Goal: Task Accomplishment & Management: Complete application form

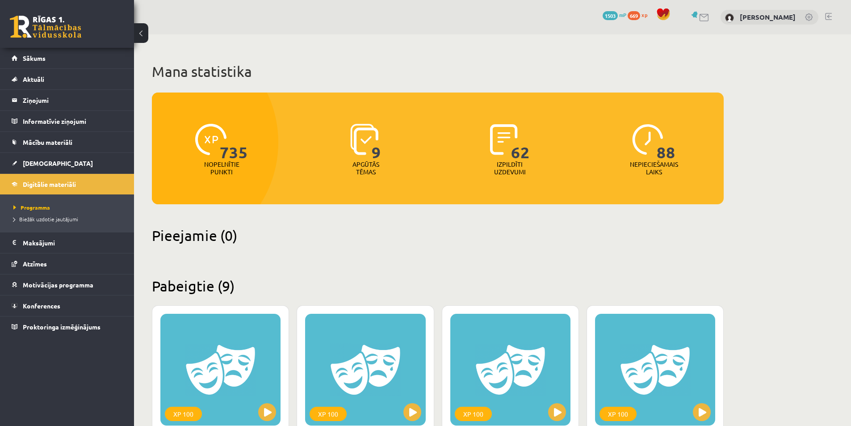
scroll to position [451, 0]
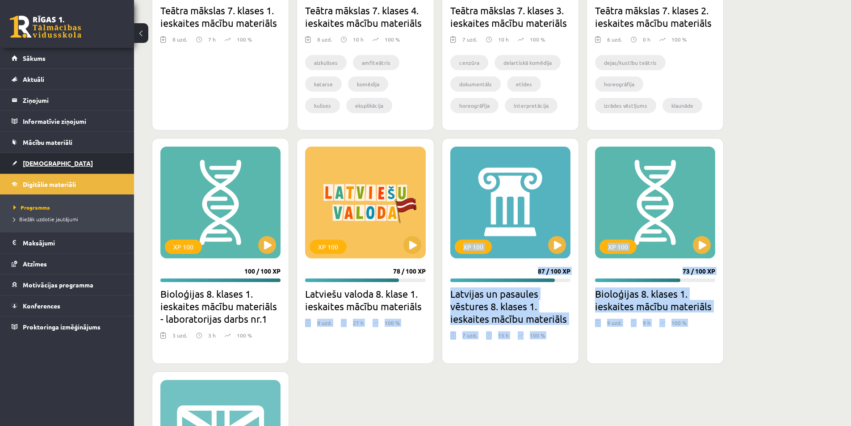
click at [111, 171] on link "[DEMOGRAPHIC_DATA]" at bounding box center [67, 163] width 111 height 21
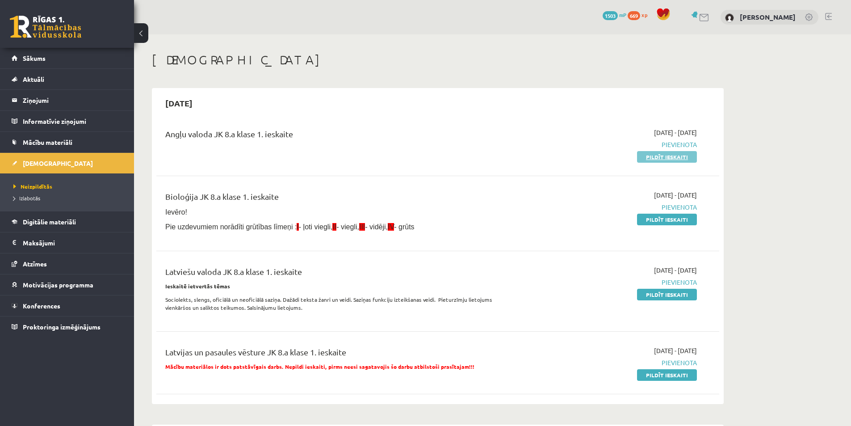
drag, startPoint x: 666, startPoint y: 162, endPoint x: 670, endPoint y: 155, distance: 7.8
click at [670, 155] on div "Angļu valoda JK 8.a klase 1. ieskaite 2025-09-01 - 2025-09-15 Pievienota Pildīt…" at bounding box center [437, 144] width 563 height 51
click at [670, 153] on link "Pildīt ieskaiti" at bounding box center [667, 157] width 60 height 12
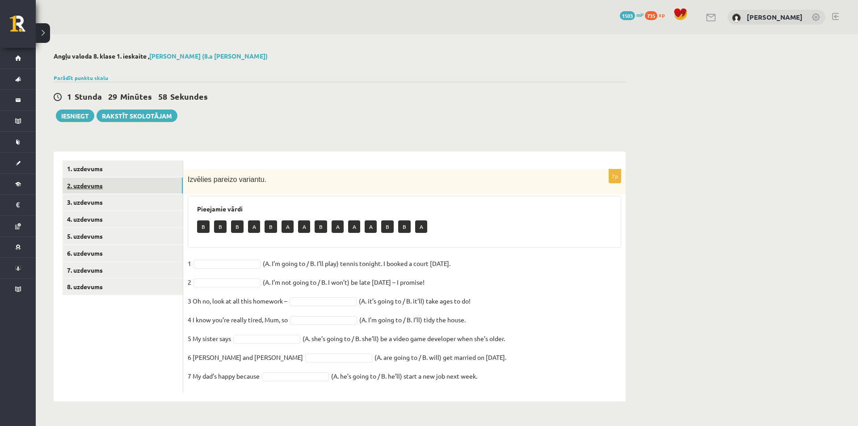
click at [115, 187] on link "2. uzdevums" at bounding box center [123, 185] width 120 height 17
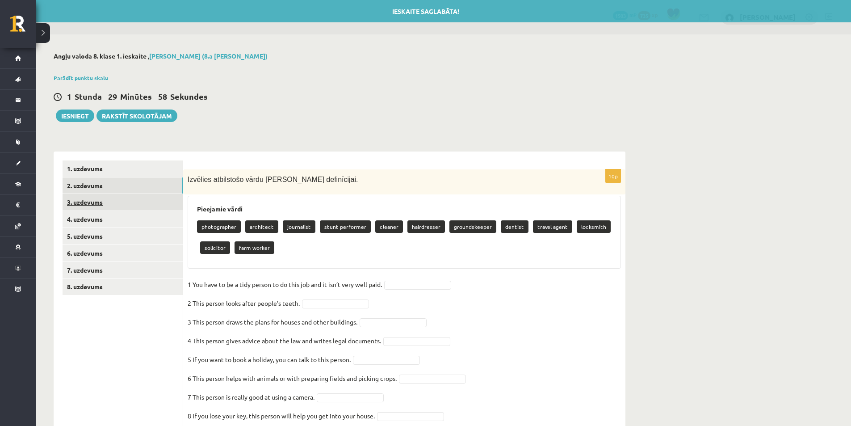
click at [122, 198] on link "3. uzdevums" at bounding box center [123, 202] width 120 height 17
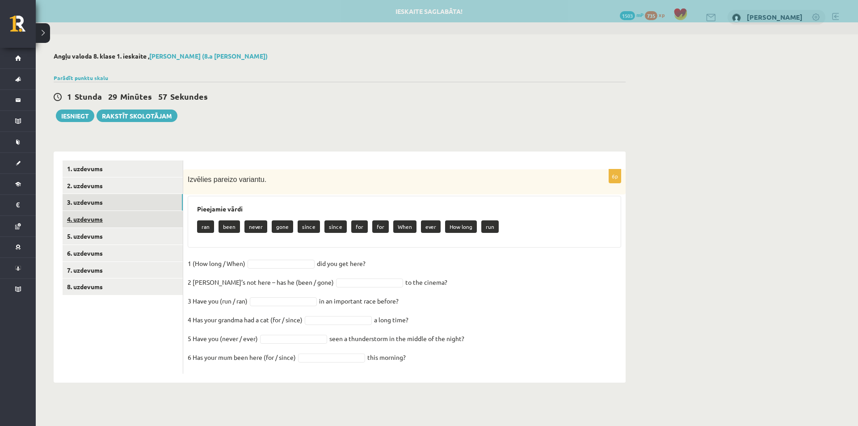
click at [126, 220] on link "4. uzdevums" at bounding box center [123, 219] width 120 height 17
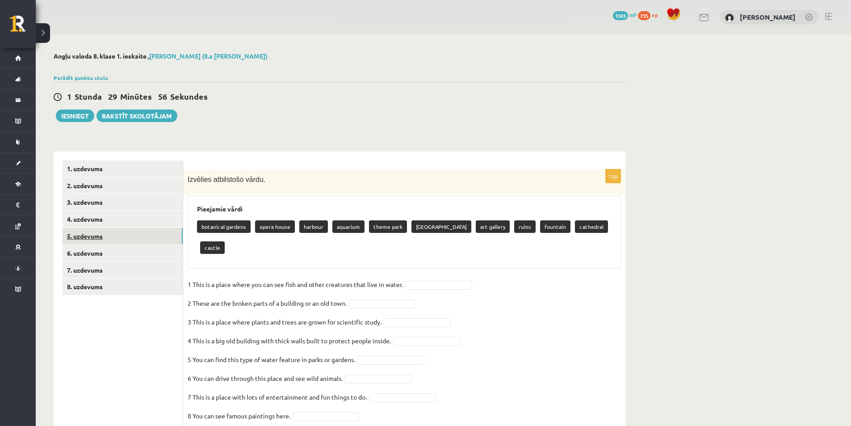
click at [124, 235] on link "5. uzdevums" at bounding box center [123, 236] width 120 height 17
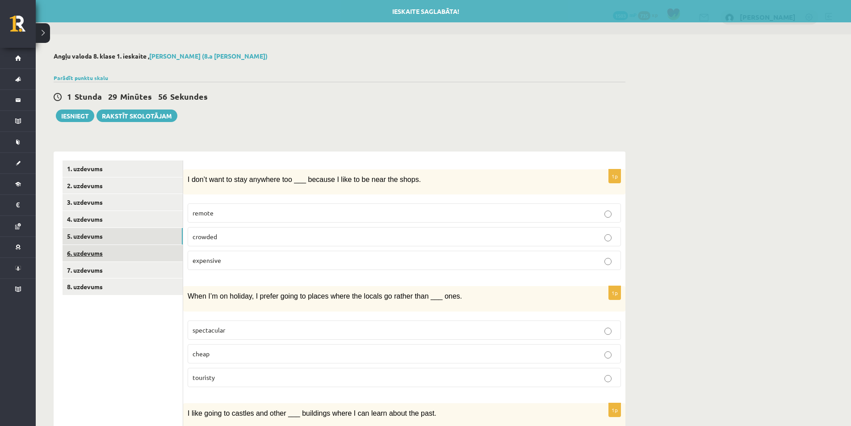
click at [124, 257] on link "6. uzdevums" at bounding box center [123, 253] width 120 height 17
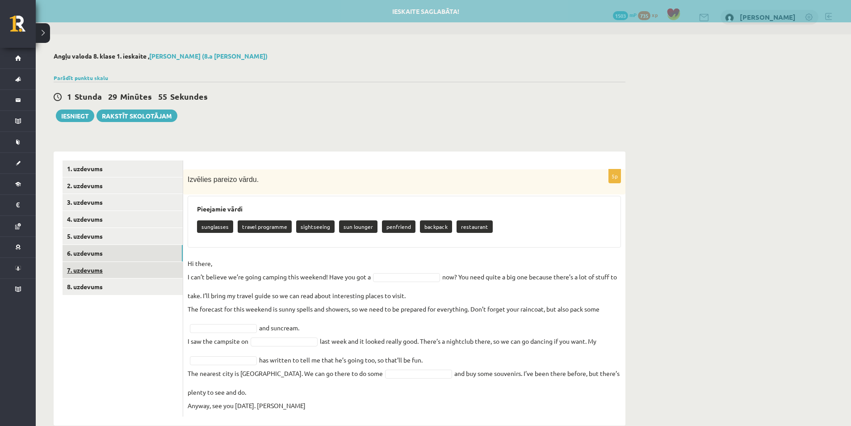
click at [124, 270] on link "7. uzdevums" at bounding box center [123, 270] width 120 height 17
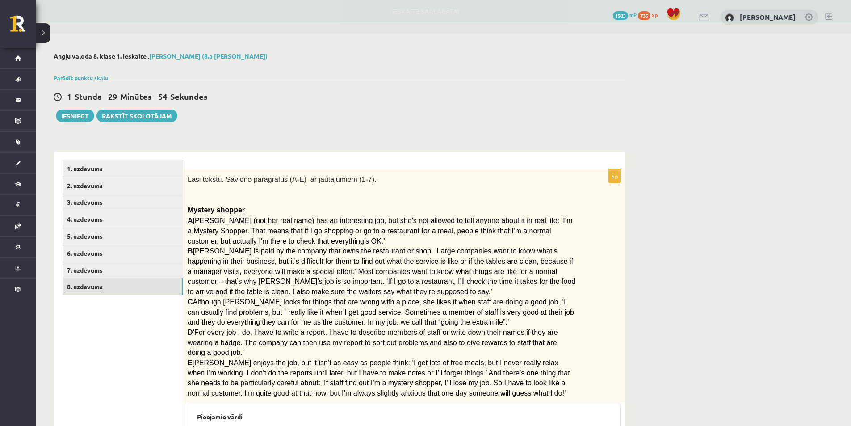
click at [125, 285] on link "8. uzdevums" at bounding box center [123, 286] width 120 height 17
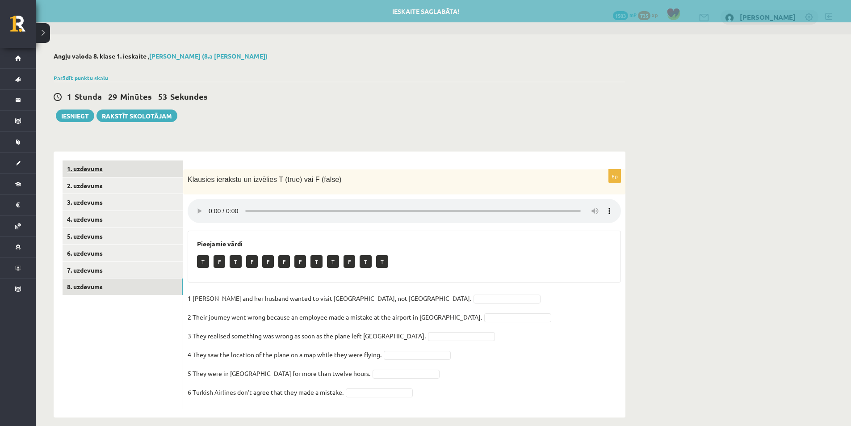
click at [131, 173] on link "1. uzdevums" at bounding box center [123, 168] width 120 height 17
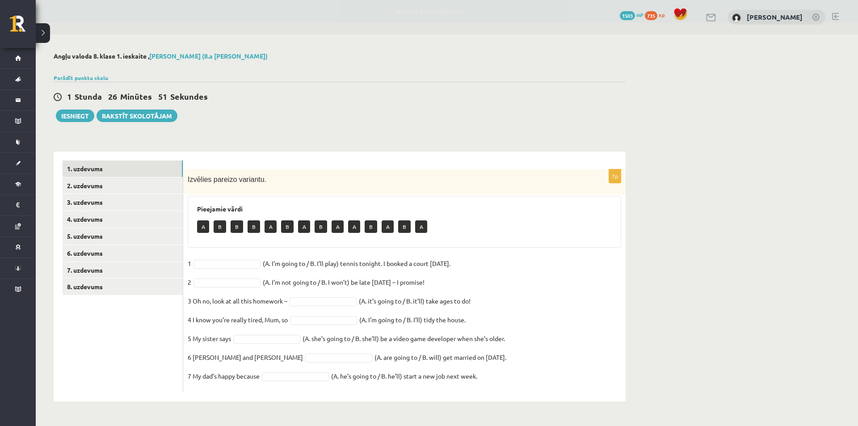
drag, startPoint x: 517, startPoint y: 295, endPoint x: 424, endPoint y: 278, distance: 94.9
click at [510, 295] on fieldset "1 (A. I’m going to / B. I’ll play) tennis tonight. I booked a court yesterday. …" at bounding box center [405, 322] width 434 height 131
drag, startPoint x: 187, startPoint y: 179, endPoint x: 531, endPoint y: 387, distance: 401.6
click at [531, 387] on div "7p Izvēlies pareizo variantu. Pieejamie vārdi A B B B A B A B A A B A B A 1 (A.…" at bounding box center [404, 280] width 442 height 223
copy div "Izvēlies pareizo variantu. Pieejamie vārdi A B B B A B A B A A B A B A 1 (A. I’…"
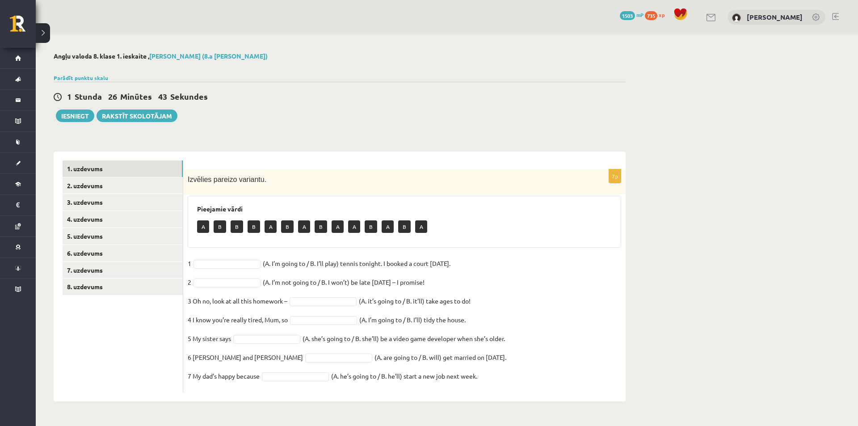
click at [521, 257] on fieldset "1 (A. I’m going to / B. I’ll play) tennis tonight. I booked a court yesterday. …" at bounding box center [405, 322] width 434 height 131
click at [370, 131] on div "Angļu valoda 8. [PERSON_NAME] 1. ieskaite , [PERSON_NAME] (8.a [PERSON_NAME]) P…" at bounding box center [340, 226] width 608 height 385
click at [306, 152] on div "7p Izvēlies pareizo variantu. Pieejamie vārdi B B B A B A B A A B A B A 1 A * (…" at bounding box center [404, 277] width 442 height 250
click at [611, 330] on fieldset "1 A * (A. I’m going to / B. I’ll play) tennis tonight. I booked a court yesterd…" at bounding box center [405, 322] width 434 height 131
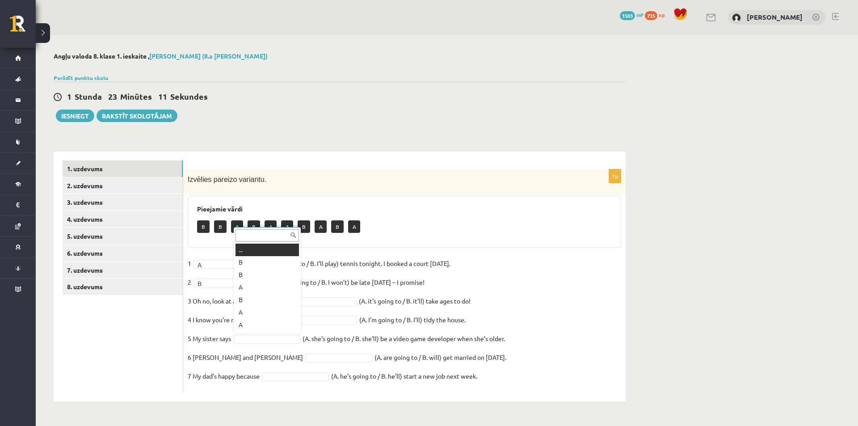
scroll to position [11, 0]
click at [272, 346] on fieldset "1 A * (A. I’m going to / B. I’ll play) tennis tonight. I booked a court yesterd…" at bounding box center [405, 322] width 434 height 131
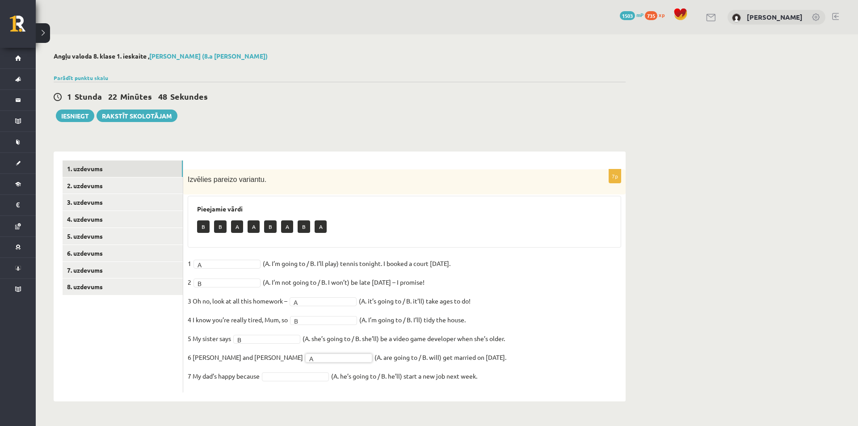
click at [260, 376] on p "7 My dad’s happy because" at bounding box center [224, 375] width 72 height 13
drag, startPoint x: 275, startPoint y: 364, endPoint x: 270, endPoint y: 353, distance: 12.4
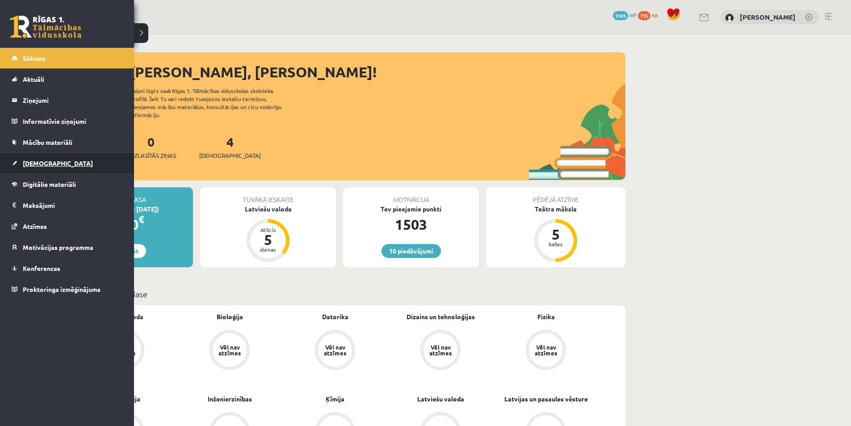
click at [15, 164] on link "[DEMOGRAPHIC_DATA]" at bounding box center [67, 163] width 111 height 21
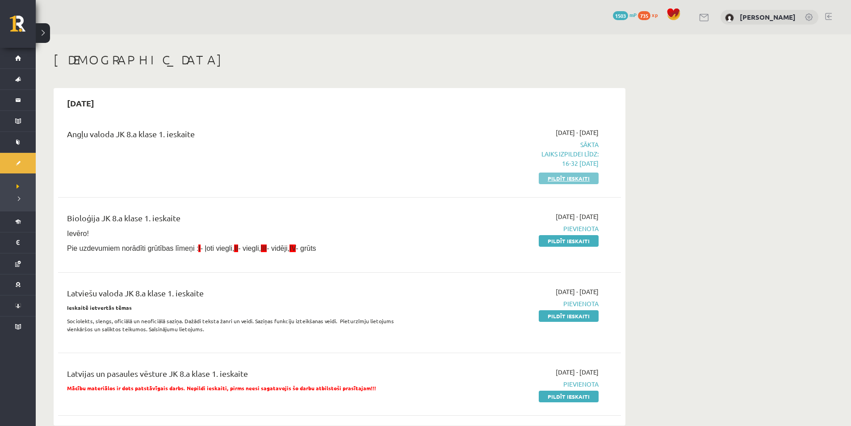
click at [563, 181] on link "Pildīt ieskaiti" at bounding box center [569, 179] width 60 height 12
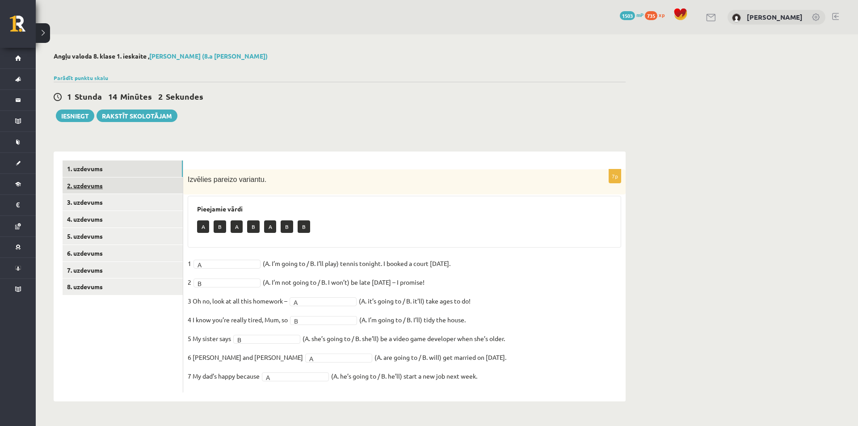
click at [131, 186] on link "2. uzdevums" at bounding box center [123, 185] width 120 height 17
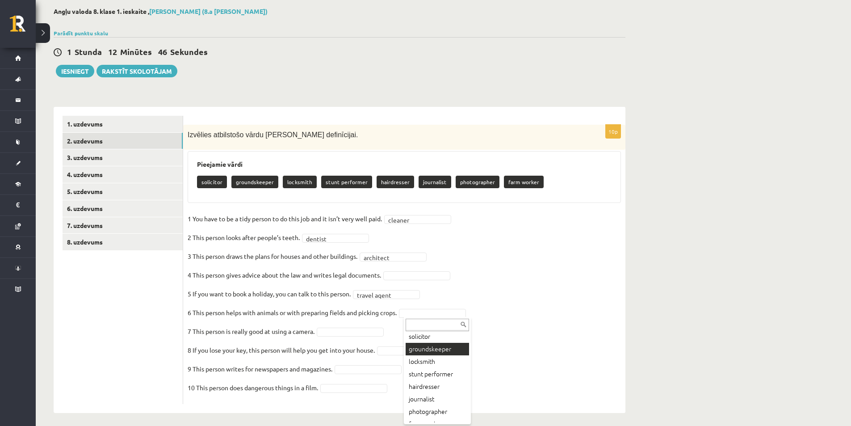
scroll to position [23, 0]
drag, startPoint x: 442, startPoint y: 313, endPoint x: 442, endPoint y: 327, distance: 13.4
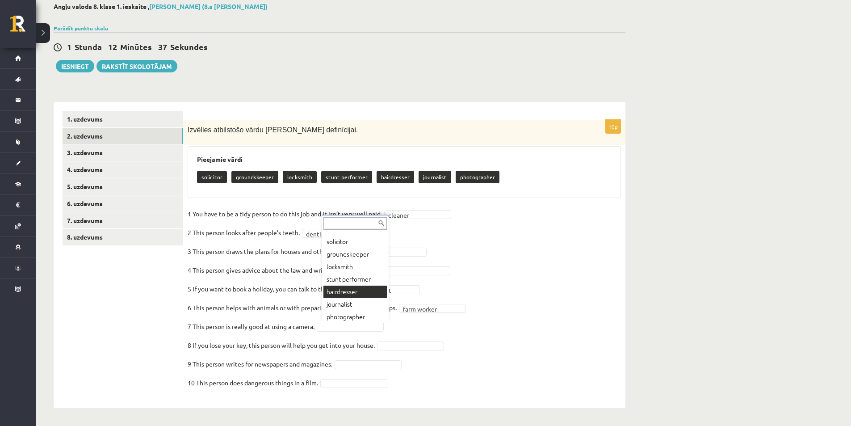
scroll to position [11, 0]
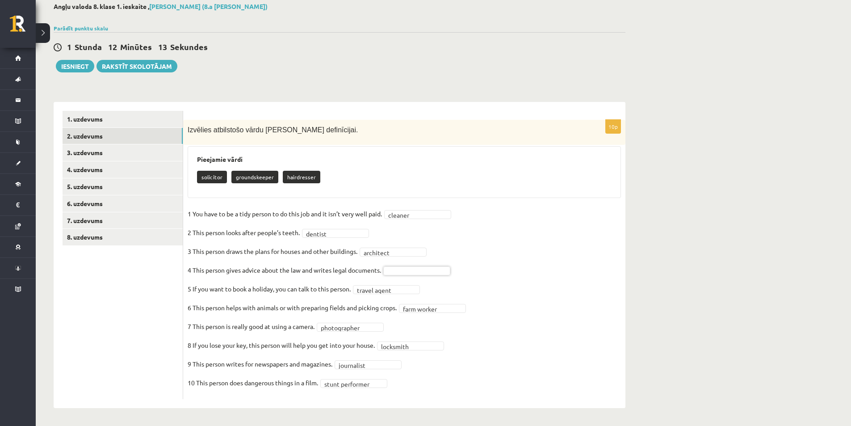
drag, startPoint x: 198, startPoint y: 175, endPoint x: 223, endPoint y: 176, distance: 25.1
drag, startPoint x: 220, startPoint y: 177, endPoint x: 197, endPoint y: 183, distance: 23.9
click at [197, 183] on div "solicitor groundskeeper hairdresser" at bounding box center [404, 178] width 415 height 21
copy p "solicitor"
click at [103, 155] on link "3. uzdevums" at bounding box center [123, 152] width 120 height 17
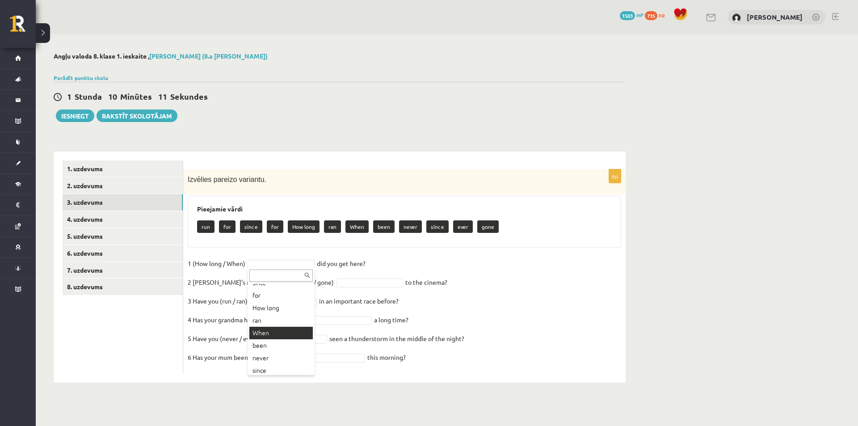
scroll to position [61, 0]
drag, startPoint x: 187, startPoint y: 181, endPoint x: 438, endPoint y: 371, distance: 315.8
click at [438, 371] on div "6p Izvēlies pareizo variantu. Pieejamie vārdi run for since for How long ran Wh…" at bounding box center [404, 271] width 442 height 204
copy div "Izvēlies pareizo variantu. Pieejamie vārdi run for since for How long ran When …"
click at [286, 193] on div "Izvēlies pareizo variantu." at bounding box center [404, 181] width 442 height 25
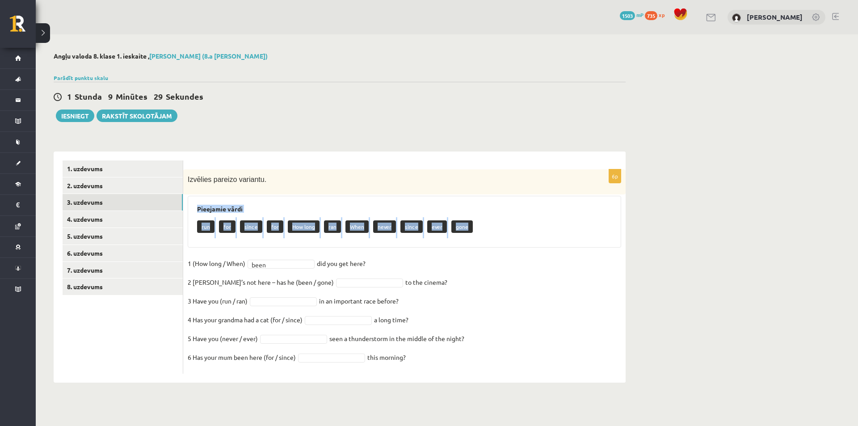
drag, startPoint x: 190, startPoint y: 203, endPoint x: 474, endPoint y: 232, distance: 284.8
click at [474, 232] on div "Pieejamie vārdi run for since for How long ran When never since ever gone" at bounding box center [405, 222] width 434 height 52
click at [471, 234] on div "run for since for How long ran When never since ever gone" at bounding box center [404, 227] width 415 height 21
drag, startPoint x: 472, startPoint y: 230, endPoint x: 191, endPoint y: 211, distance: 282.3
click at [191, 211] on div "Pieejamie vārdi run for since for How long ran When never since ever gone" at bounding box center [405, 222] width 434 height 52
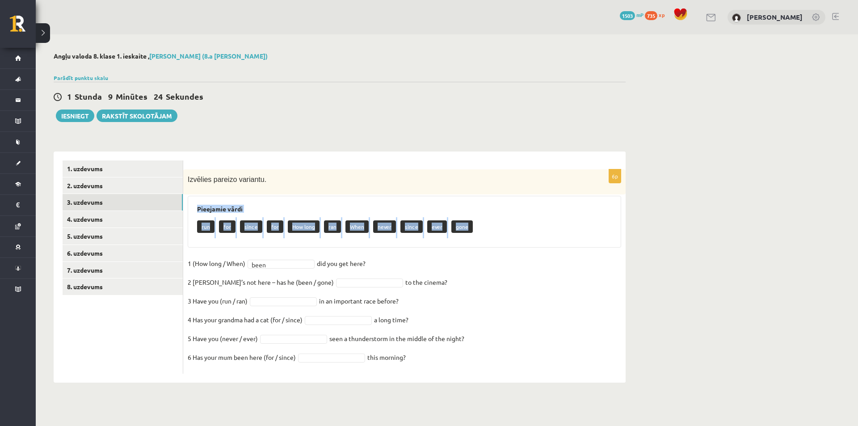
copy div "Pieejamie vārdi run for since for How long ran When never since ever gone"
click at [346, 392] on div "Angļu valoda 8. klase 1. ieskaite , Eduards Mārcis Ulmanis (8.a JK klase) Parād…" at bounding box center [340, 217] width 608 height 366
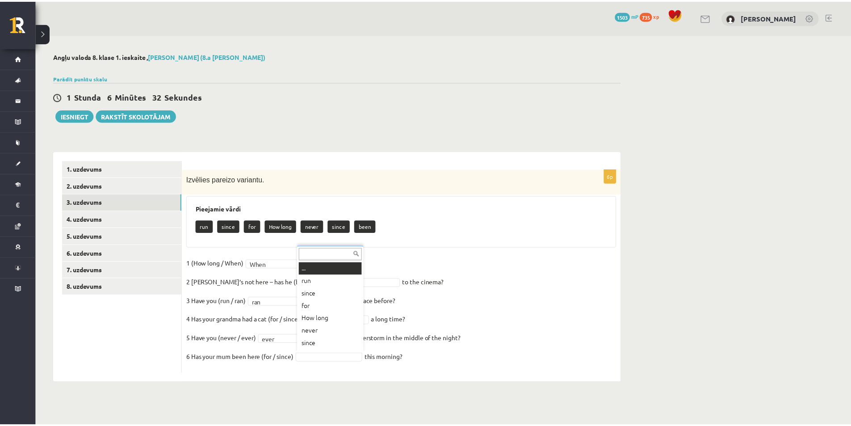
scroll to position [11, 0]
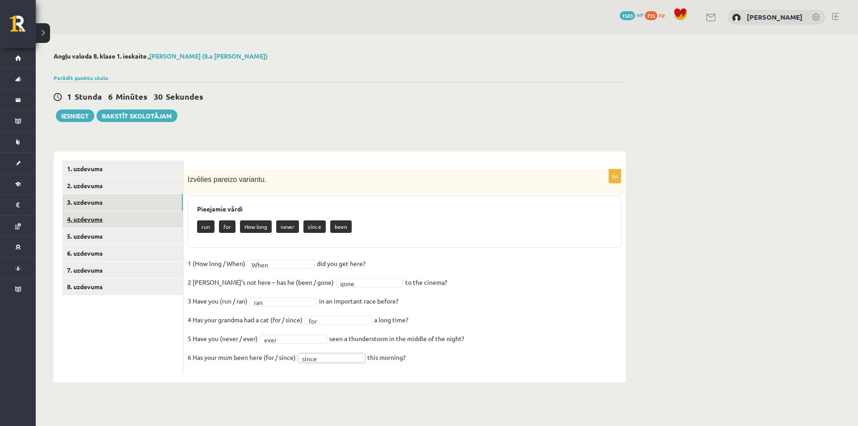
click at [115, 225] on link "4. uzdevums" at bounding box center [123, 219] width 120 height 17
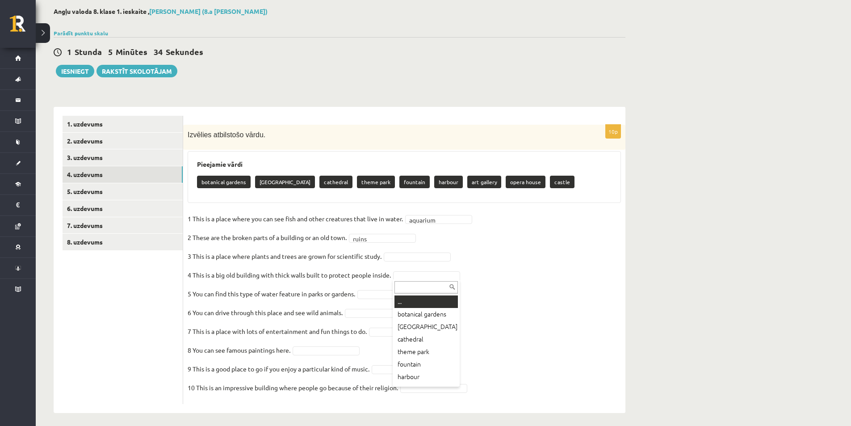
scroll to position [36, 0]
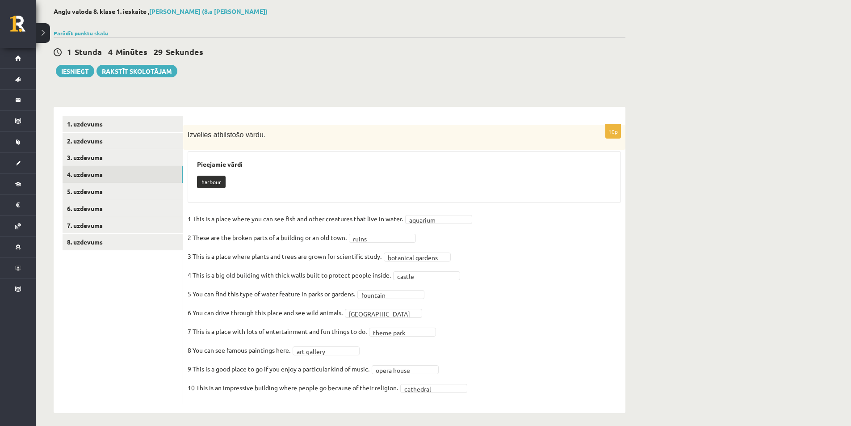
click at [494, 321] on fieldset "**********" at bounding box center [405, 306] width 434 height 188
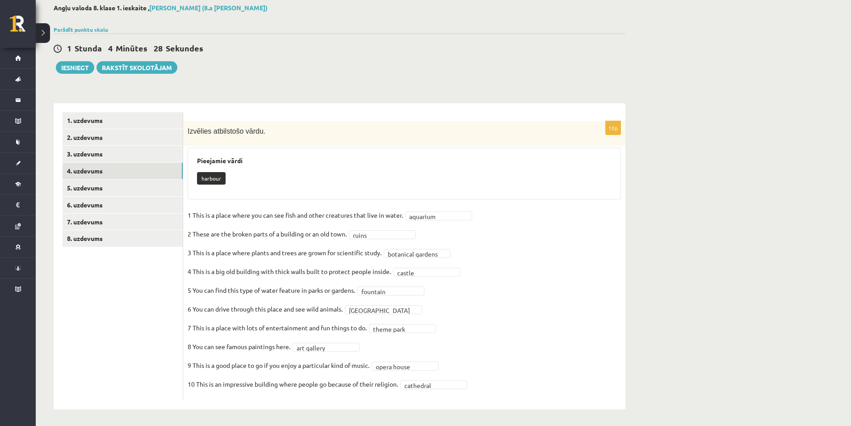
scroll to position [50, 0]
click at [140, 184] on link "5. uzdevums" at bounding box center [123, 186] width 120 height 17
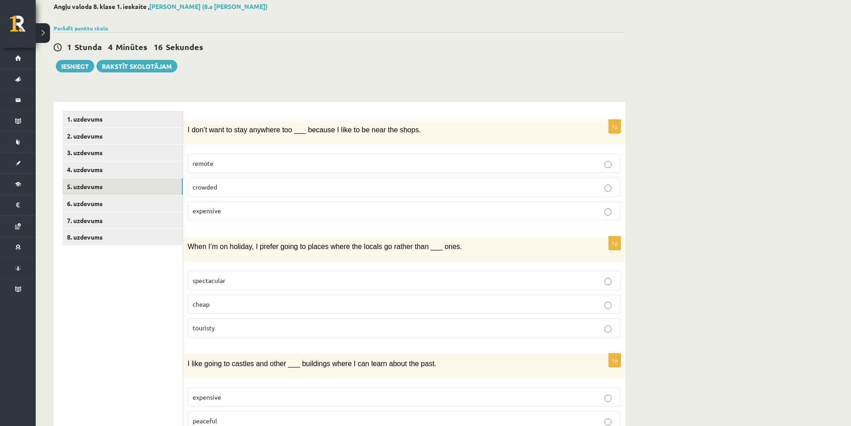
click at [217, 163] on p "remote" at bounding box center [405, 163] width 424 height 9
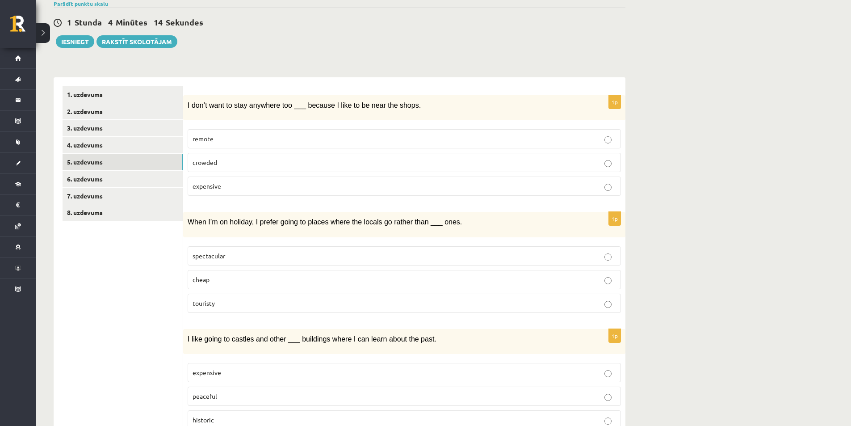
scroll to position [94, 0]
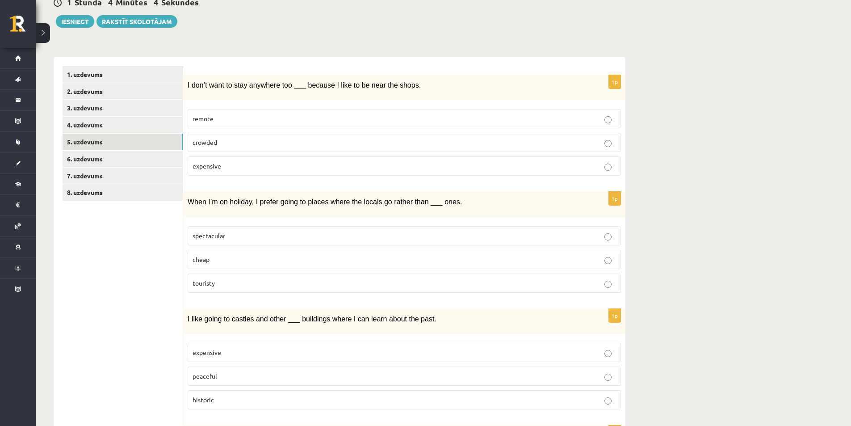
click at [242, 282] on p "touristy" at bounding box center [405, 282] width 424 height 9
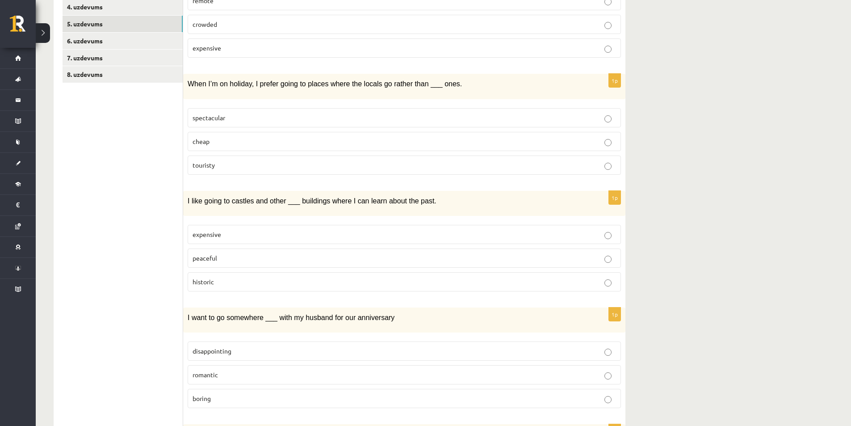
scroll to position [228, 0]
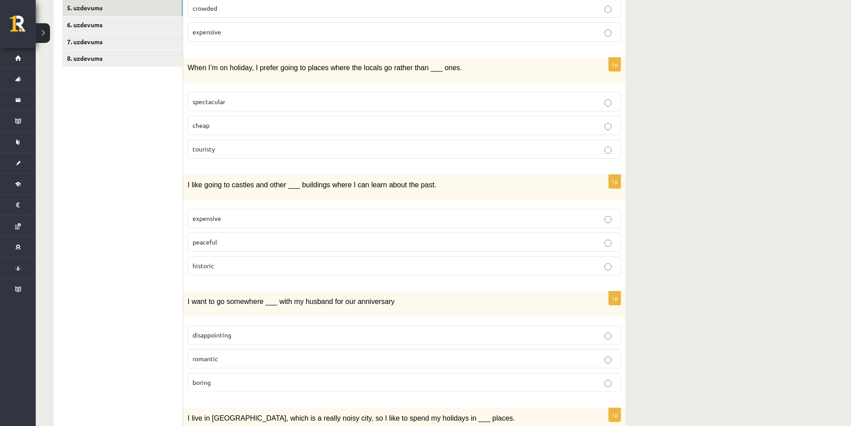
click at [257, 265] on p "historic" at bounding box center [405, 265] width 424 height 9
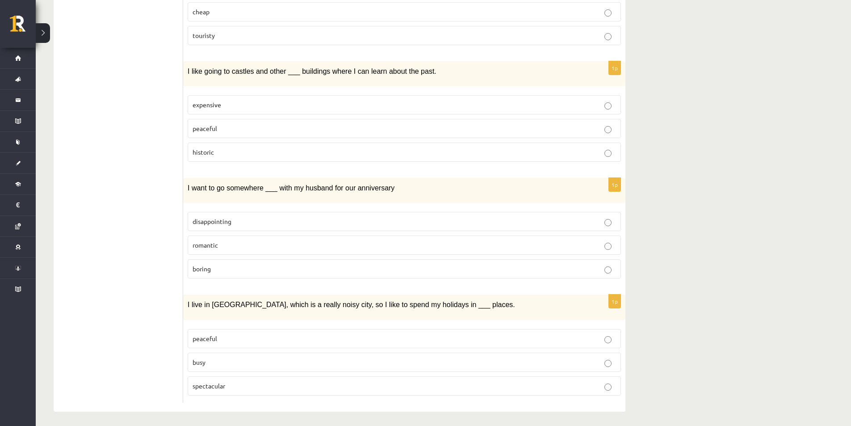
scroll to position [344, 0]
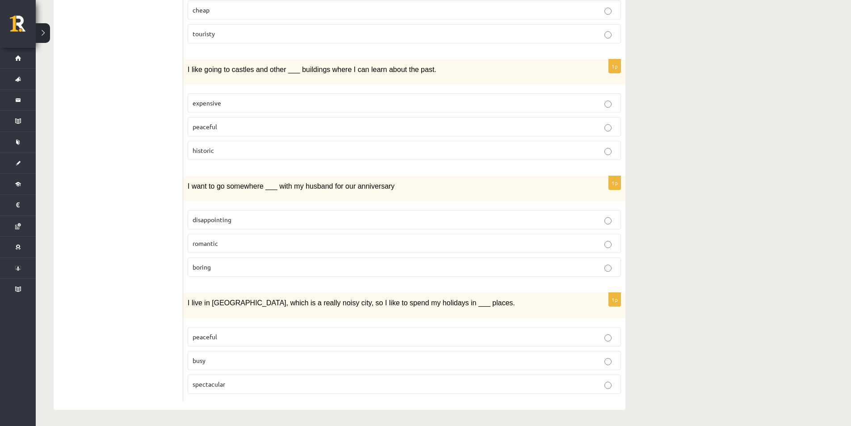
click at [256, 247] on label "romantic" at bounding box center [405, 243] width 434 height 19
click at [231, 342] on label "peaceful" at bounding box center [405, 336] width 434 height 19
click at [241, 335] on p "peaceful" at bounding box center [405, 336] width 424 height 9
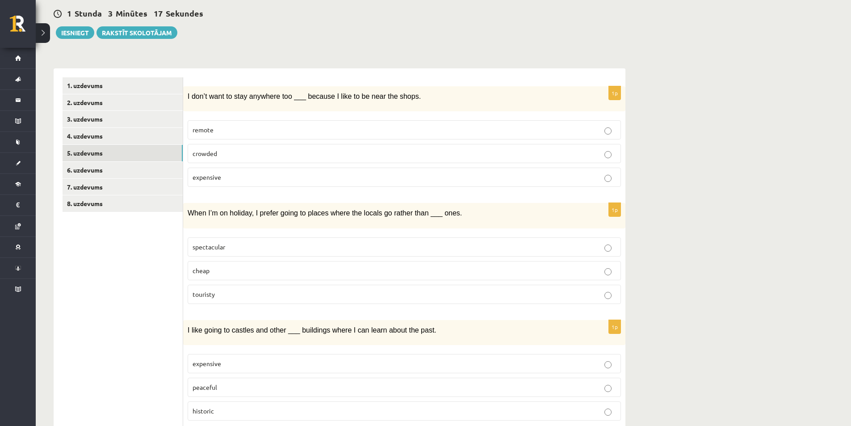
scroll to position [0, 0]
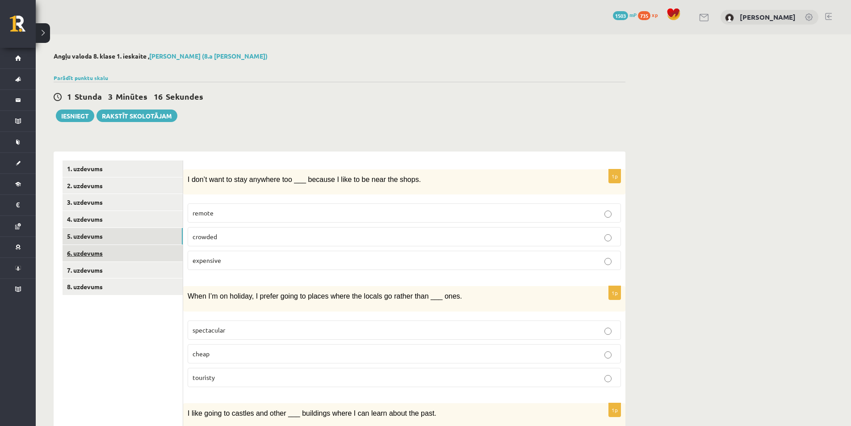
click at [156, 251] on link "6. uzdevums" at bounding box center [123, 253] width 120 height 17
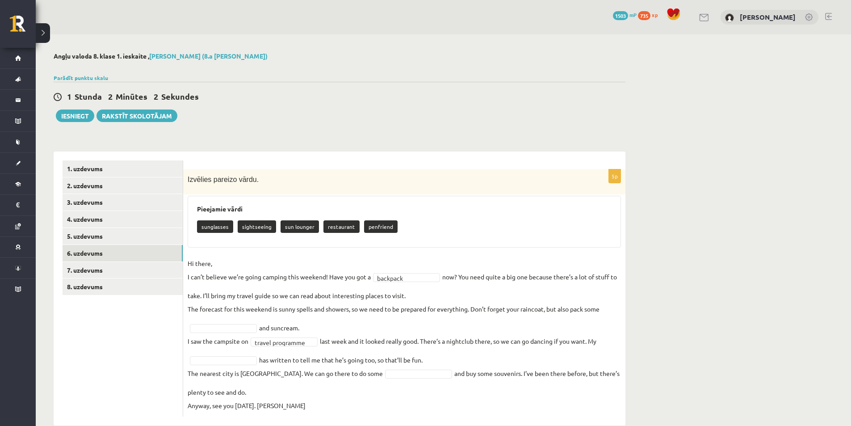
click at [344, 318] on fieldset "**********" at bounding box center [405, 335] width 434 height 156
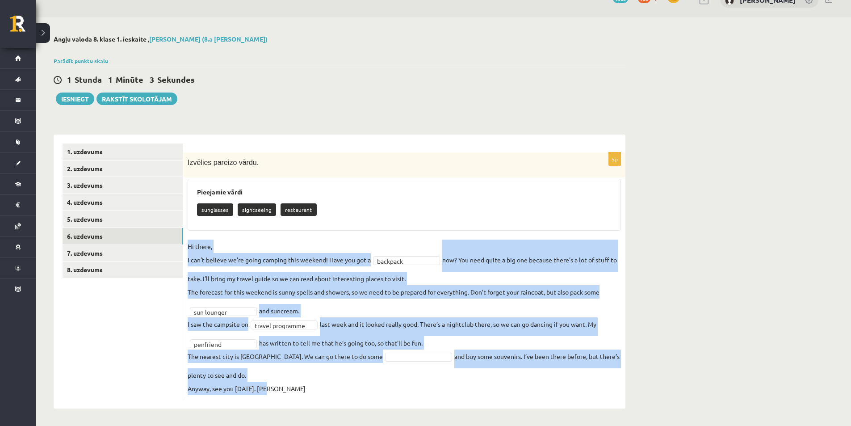
scroll to position [17, 0]
drag, startPoint x: 186, startPoint y: 264, endPoint x: 449, endPoint y: 418, distance: 304.5
click at [449, 418] on div "Angļu valoda 8. klase 1. ieskaite , Eduards Mārcis Ulmanis (8.a JK klase) Parād…" at bounding box center [340, 221] width 608 height 409
click at [397, 240] on fieldset "**********" at bounding box center [405, 317] width 434 height 156
drag, startPoint x: 187, startPoint y: 163, endPoint x: 467, endPoint y: 404, distance: 369.5
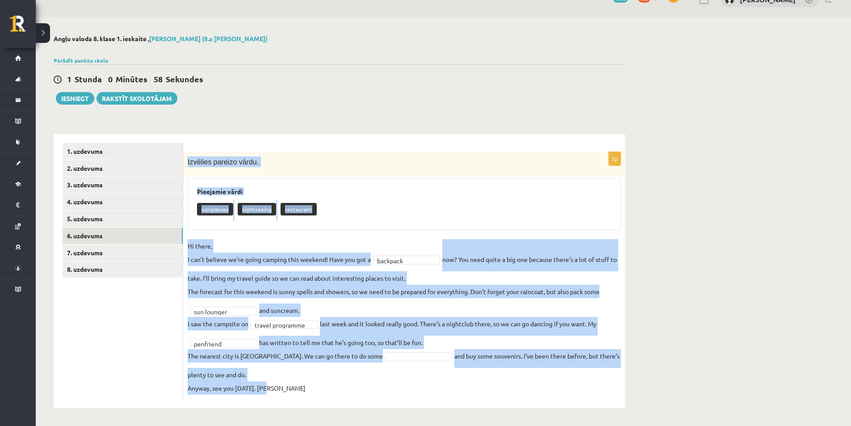
click at [467, 404] on div "**********" at bounding box center [404, 271] width 442 height 274
click at [385, 212] on div "sunglasses sightseeing restaurant" at bounding box center [404, 210] width 415 height 21
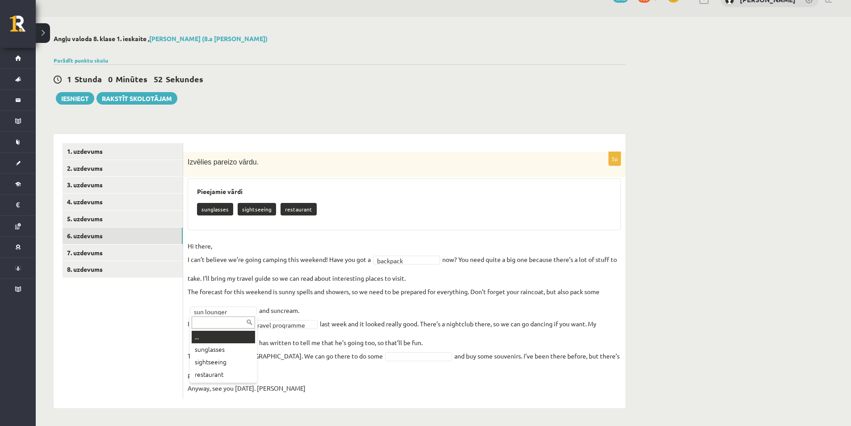
drag, startPoint x: 194, startPoint y: 309, endPoint x: 220, endPoint y: 312, distance: 26.6
drag, startPoint x: 227, startPoint y: 310, endPoint x: 213, endPoint y: 313, distance: 15.1
drag, startPoint x: 198, startPoint y: 209, endPoint x: 236, endPoint y: 216, distance: 39.0
click at [236, 216] on div "sunglasses sightseeing restaurant" at bounding box center [404, 210] width 415 height 21
click at [241, 215] on p "sightseeing" at bounding box center [257, 209] width 38 height 13
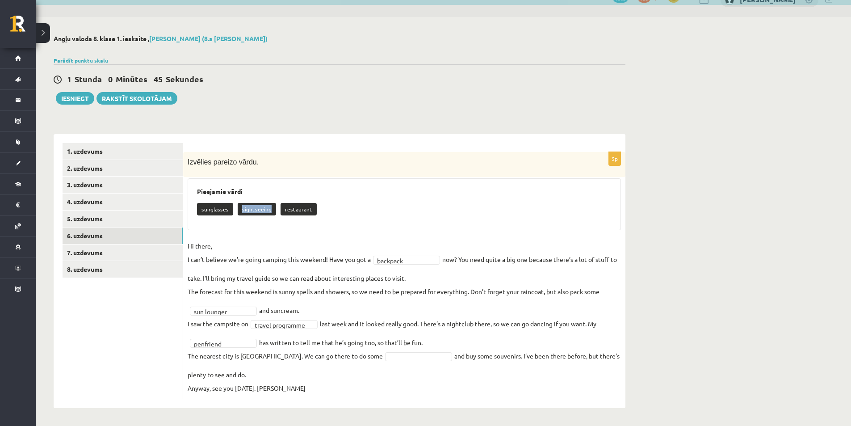
drag, startPoint x: 241, startPoint y: 210, endPoint x: 273, endPoint y: 221, distance: 33.4
click at [273, 221] on div "Pieejamie vārdi sunglasses sightseeing restaurant" at bounding box center [405, 204] width 434 height 52
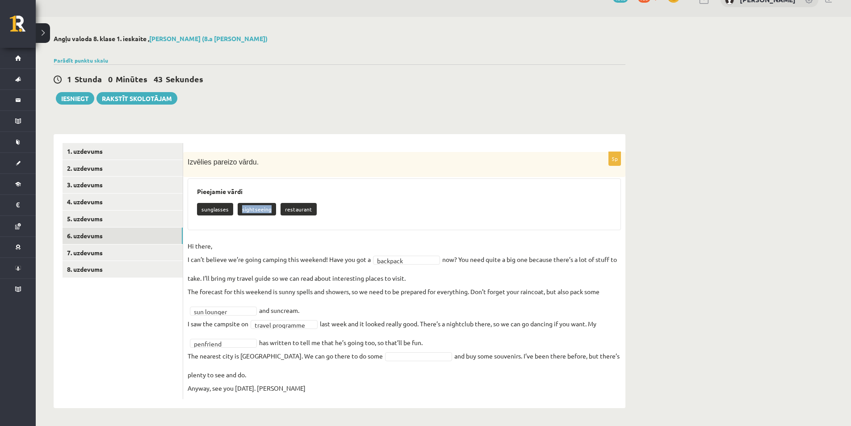
copy p "sightseeing"
click at [383, 355] on span at bounding box center [419, 356] width 72 height 8
click at [76, 258] on link "7. uzdevums" at bounding box center [123, 252] width 120 height 17
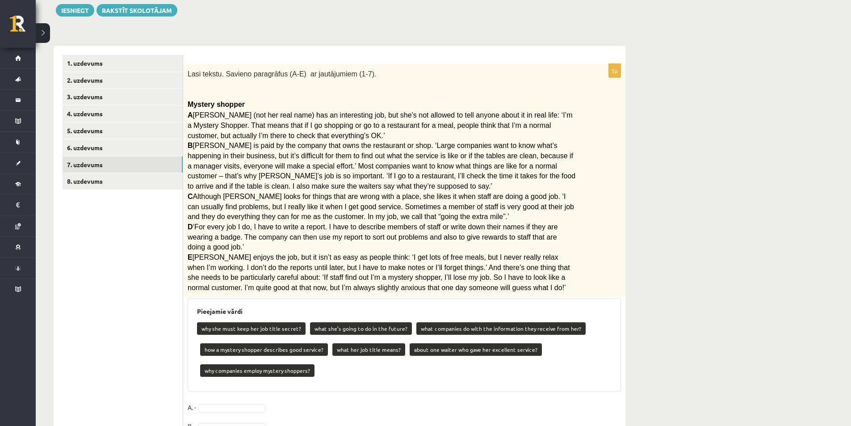
scroll to position [105, 0]
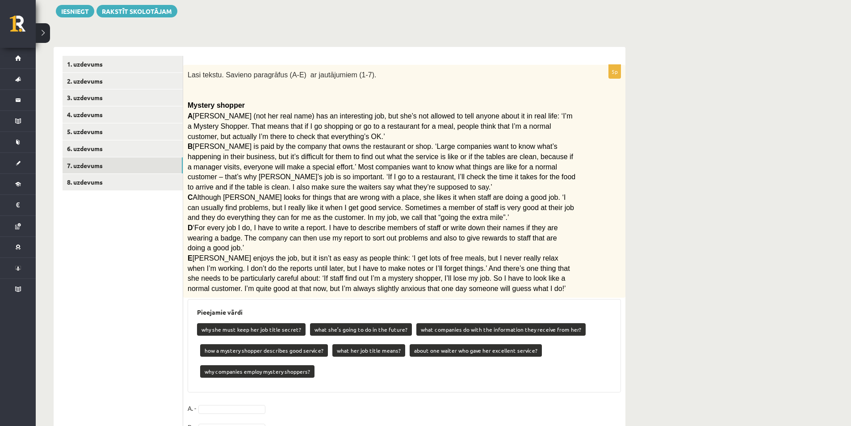
click at [190, 73] on span "Lasi tekstu. Savieno paragrāfus (A-E) ar jautājumiem (1-7)." at bounding box center [282, 75] width 189 height 8
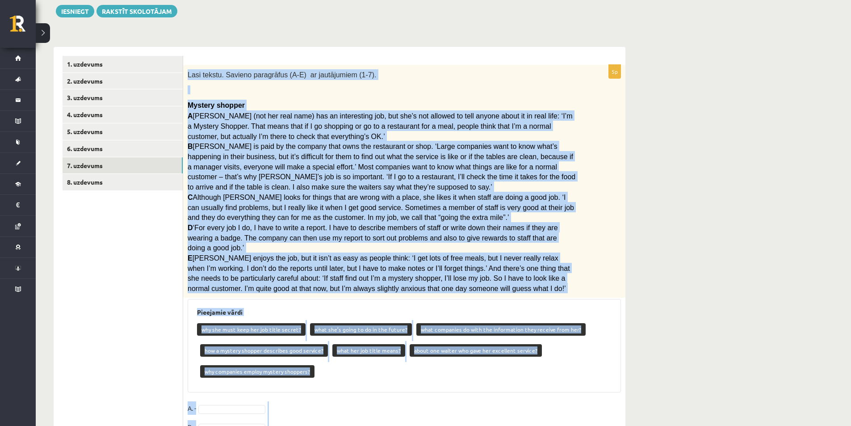
scroll to position [194, 0]
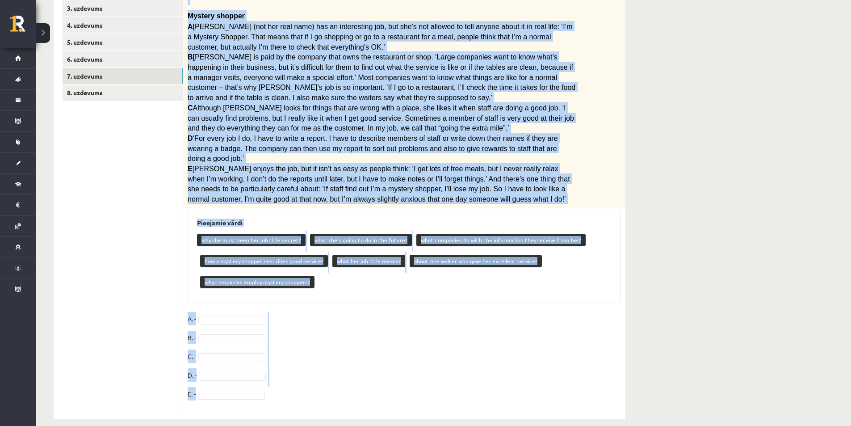
drag, startPoint x: 185, startPoint y: 74, endPoint x: 471, endPoint y: 382, distance: 420.0
click at [471, 382] on div "5p Lasi tekstu. Savieno paragrāfus (A-E) ar jautājumiem (1-7). Mystery shopper …" at bounding box center [404, 192] width 442 height 435
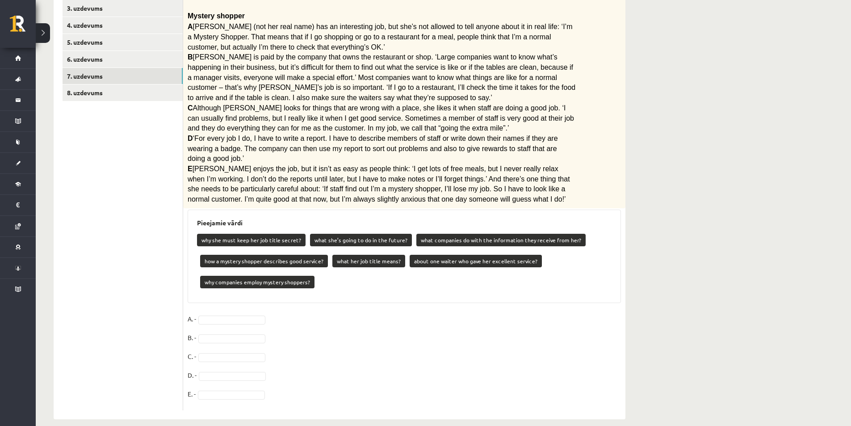
drag, startPoint x: 471, startPoint y: 382, endPoint x: 203, endPoint y: 379, distance: 267.7
click at [234, 374] on fieldset "A. - B. - C. - D. - E. -" at bounding box center [405, 359] width 434 height 94
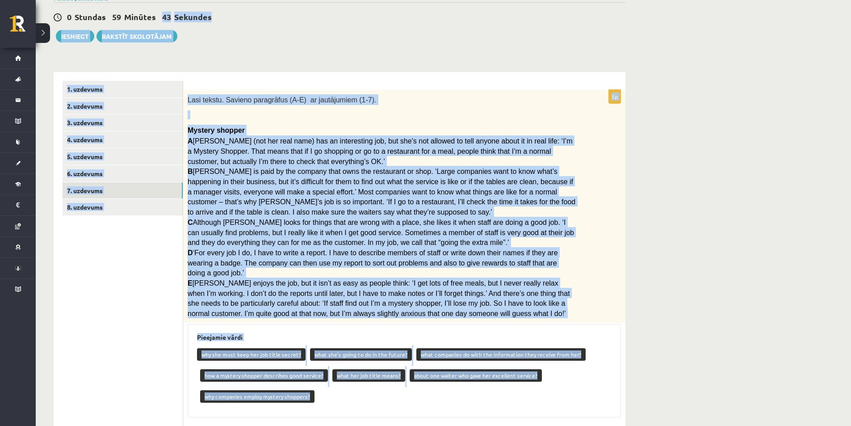
scroll to position [77, 0]
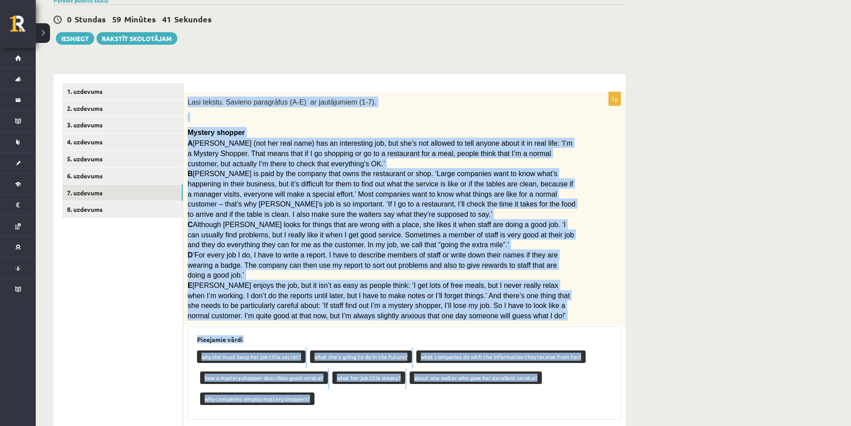
drag, startPoint x: 266, startPoint y: 386, endPoint x: 186, endPoint y: 92, distance: 304.3
click at [186, 92] on div "5p Lasi tekstu. Savieno paragrāfus (A-E) ar jautājumiem (1-7). Mystery shopper …" at bounding box center [404, 309] width 442 height 435
copy div "Lasi tekstu. Savieno paragrāfus (A-E) ar jautājumiem (1-7). Mystery shopper A R…"
click at [666, 328] on div "Angļu valoda 8. klase 1. ieskaite , Eduards Mārcis Ulmanis (8.a JK klase) Parād…" at bounding box center [444, 255] width 816 height 597
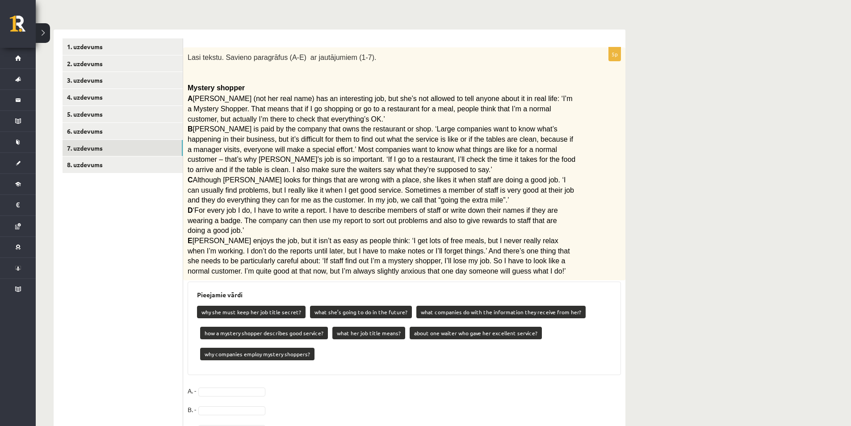
scroll to position [167, 0]
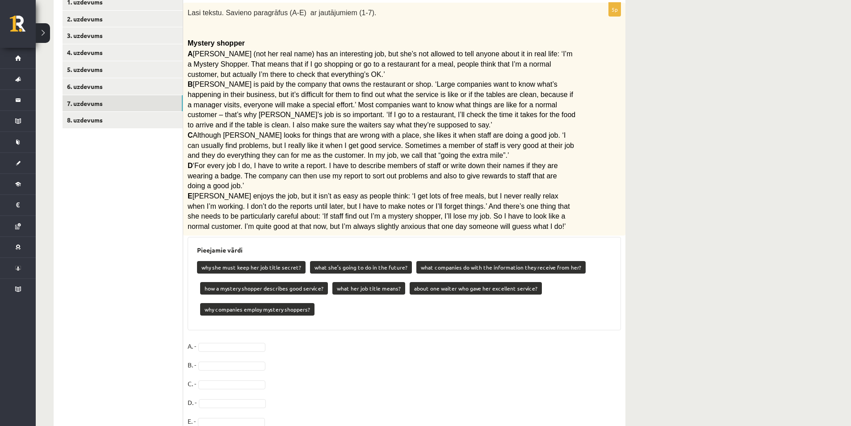
click at [198, 342] on span at bounding box center [232, 346] width 72 height 8
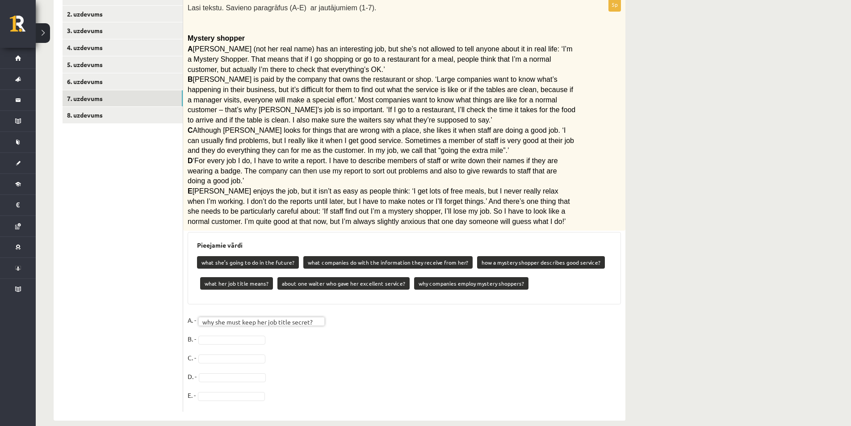
scroll to position [173, 0]
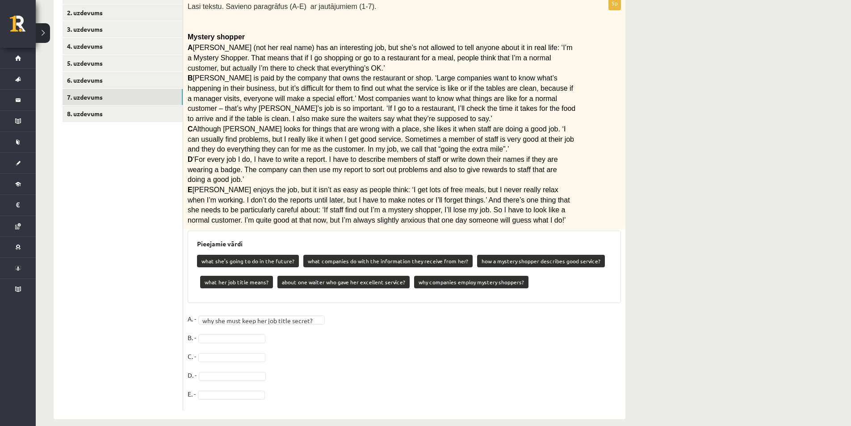
click at [453, 312] on fieldset "**********" at bounding box center [405, 359] width 434 height 94
click at [370, 348] on fieldset "**********" at bounding box center [405, 359] width 434 height 94
click at [525, 312] on fieldset "**********" at bounding box center [405, 359] width 434 height 94
click at [444, 379] on fieldset "**********" at bounding box center [405, 359] width 434 height 94
click at [361, 329] on fieldset "**********" at bounding box center [405, 359] width 434 height 94
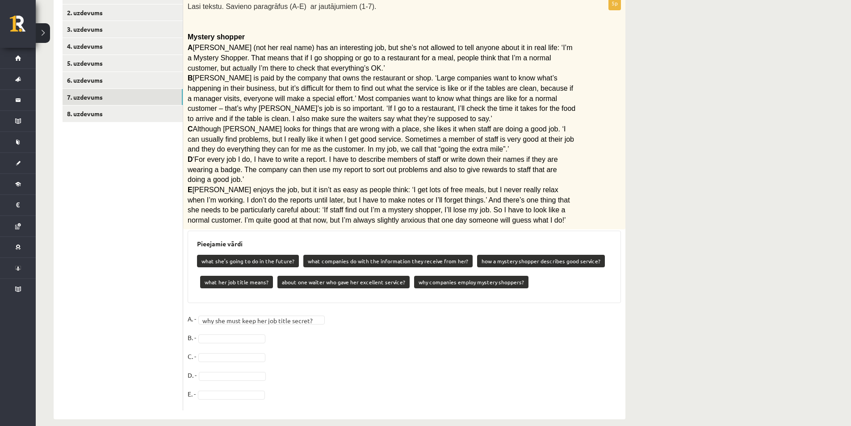
click at [595, 325] on fieldset "**********" at bounding box center [405, 359] width 434 height 94
click at [435, 337] on fieldset "**********" at bounding box center [405, 359] width 434 height 94
drag, startPoint x: 417, startPoint y: 358, endPoint x: 468, endPoint y: 345, distance: 52.3
click at [452, 348] on fieldset "**********" at bounding box center [405, 359] width 434 height 94
click at [530, 336] on fieldset "**********" at bounding box center [405, 359] width 434 height 94
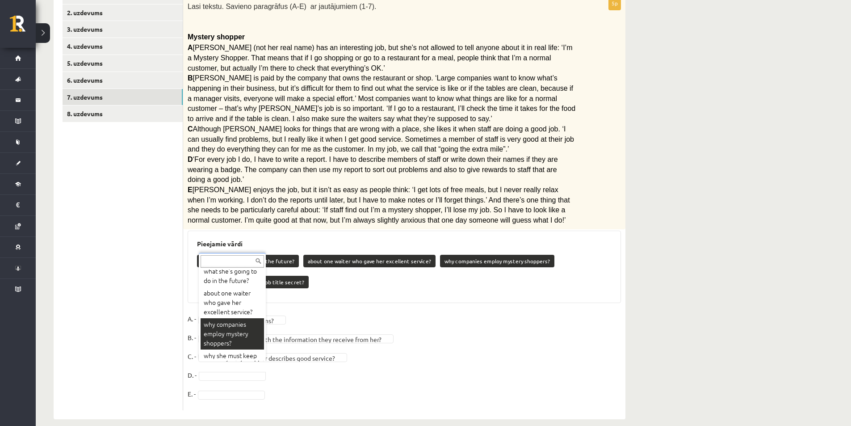
scroll to position [152, 0]
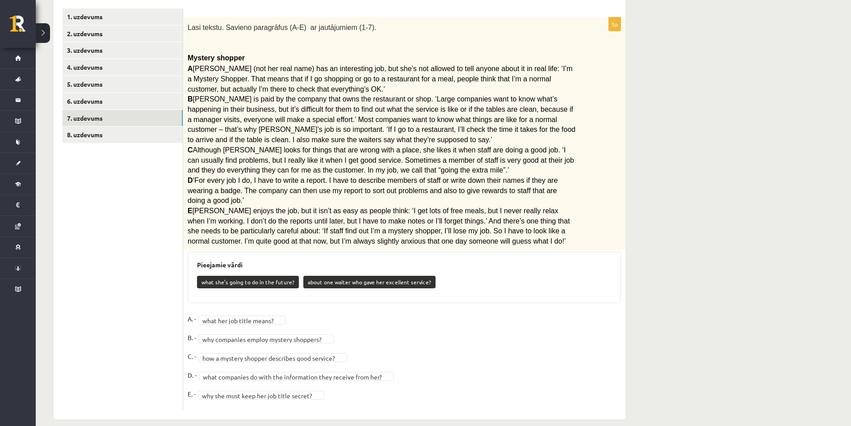
click at [416, 375] on fieldset "**********" at bounding box center [405, 359] width 434 height 94
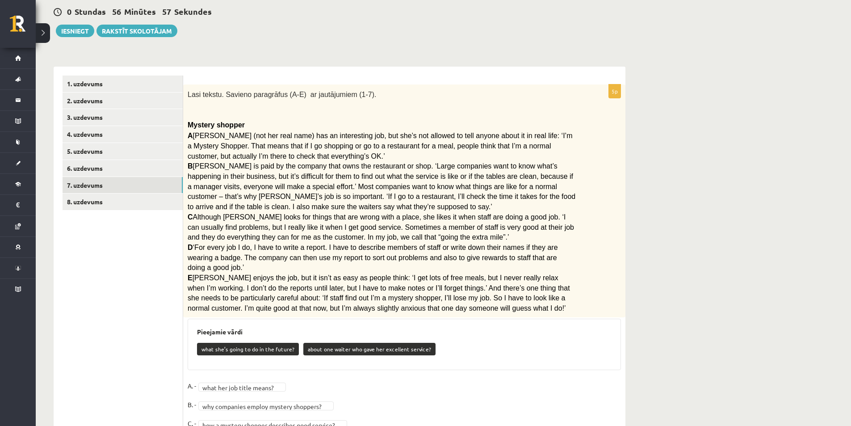
scroll to position [18, 0]
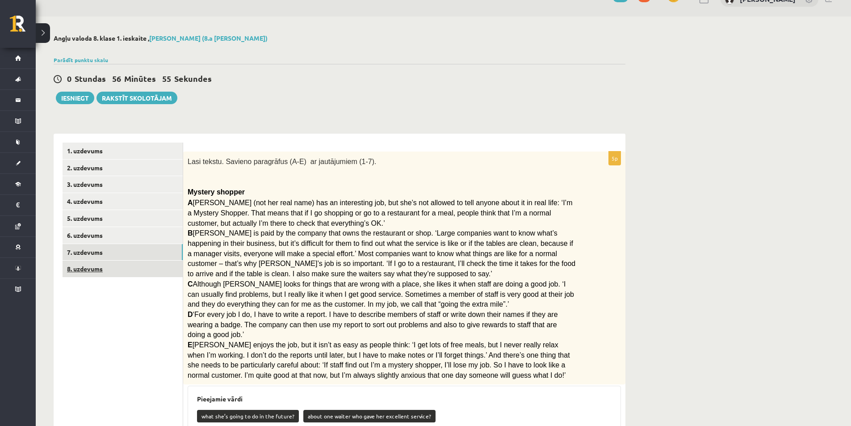
click at [149, 277] on link "8. uzdevums" at bounding box center [123, 269] width 120 height 17
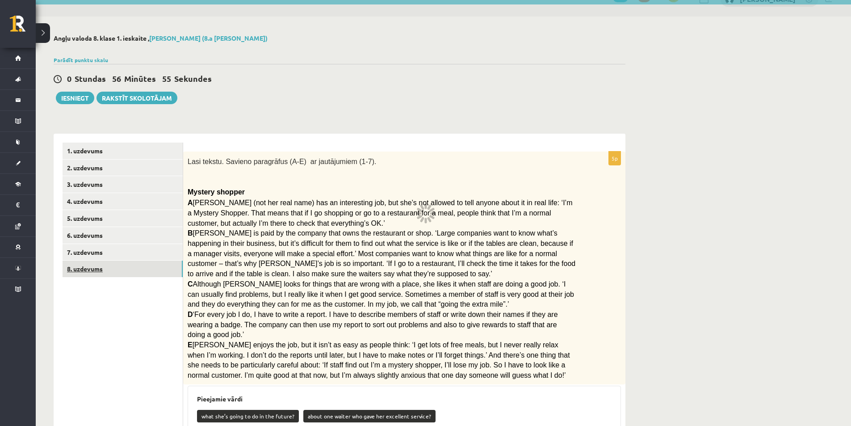
scroll to position [10, 0]
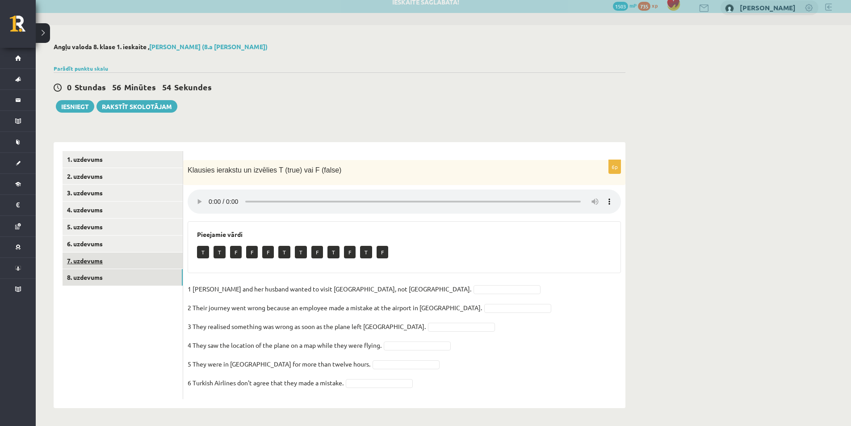
click at [136, 262] on link "7. uzdevums" at bounding box center [123, 261] width 120 height 17
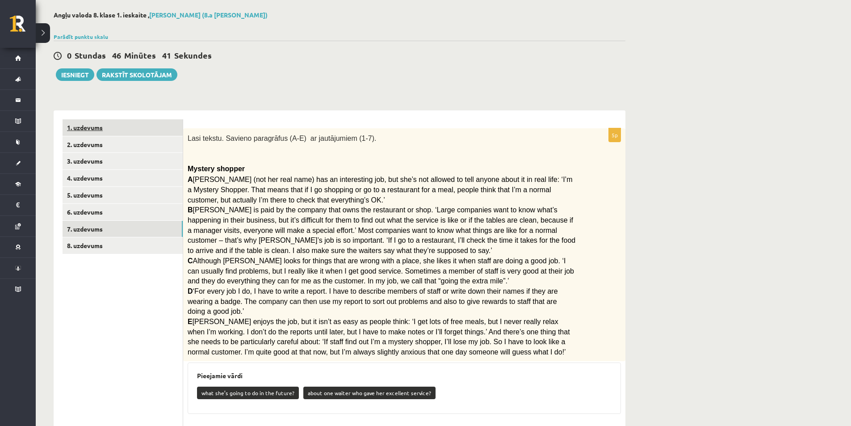
scroll to position [18, 0]
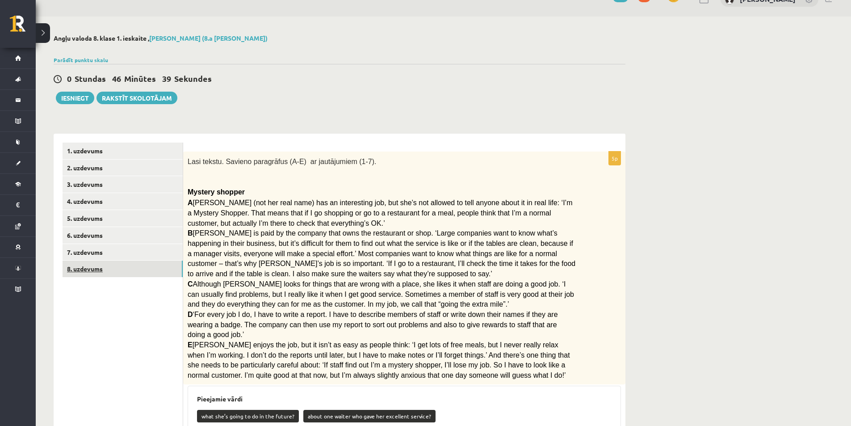
click at [128, 266] on link "8. uzdevums" at bounding box center [123, 269] width 120 height 17
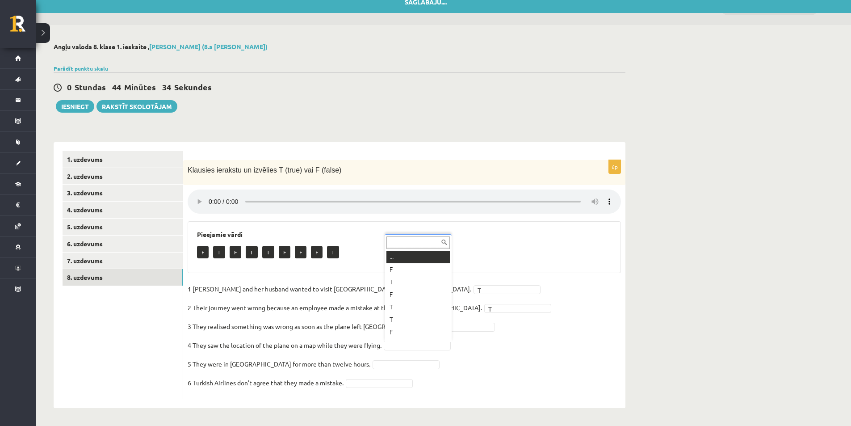
scroll to position [11, 0]
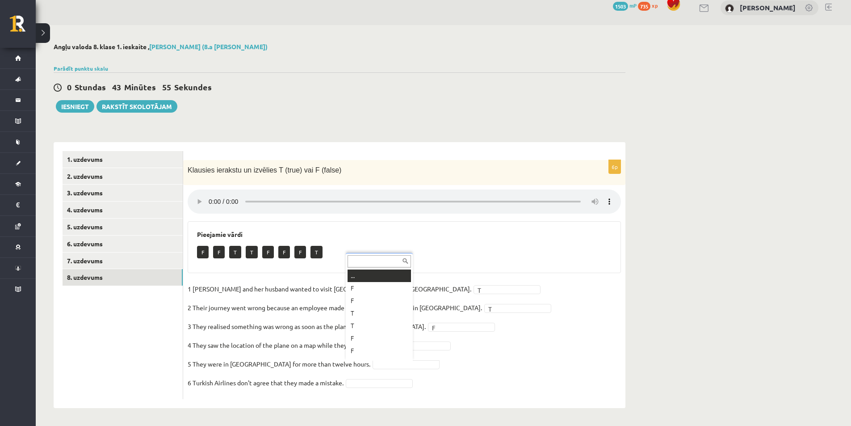
drag, startPoint x: 433, startPoint y: 379, endPoint x: 423, endPoint y: 322, distance: 57.5
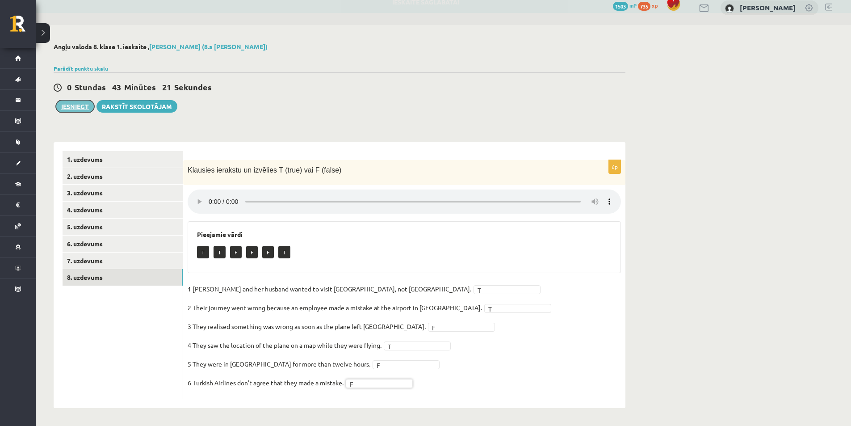
click at [87, 109] on button "Iesniegt" at bounding box center [75, 106] width 38 height 13
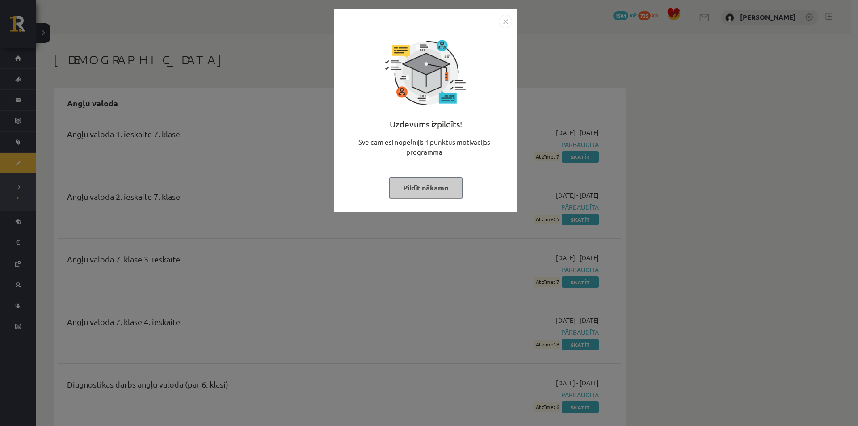
click at [431, 190] on button "Pildīt nākamo" at bounding box center [425, 187] width 73 height 21
